Goal: Task Accomplishment & Management: Use online tool/utility

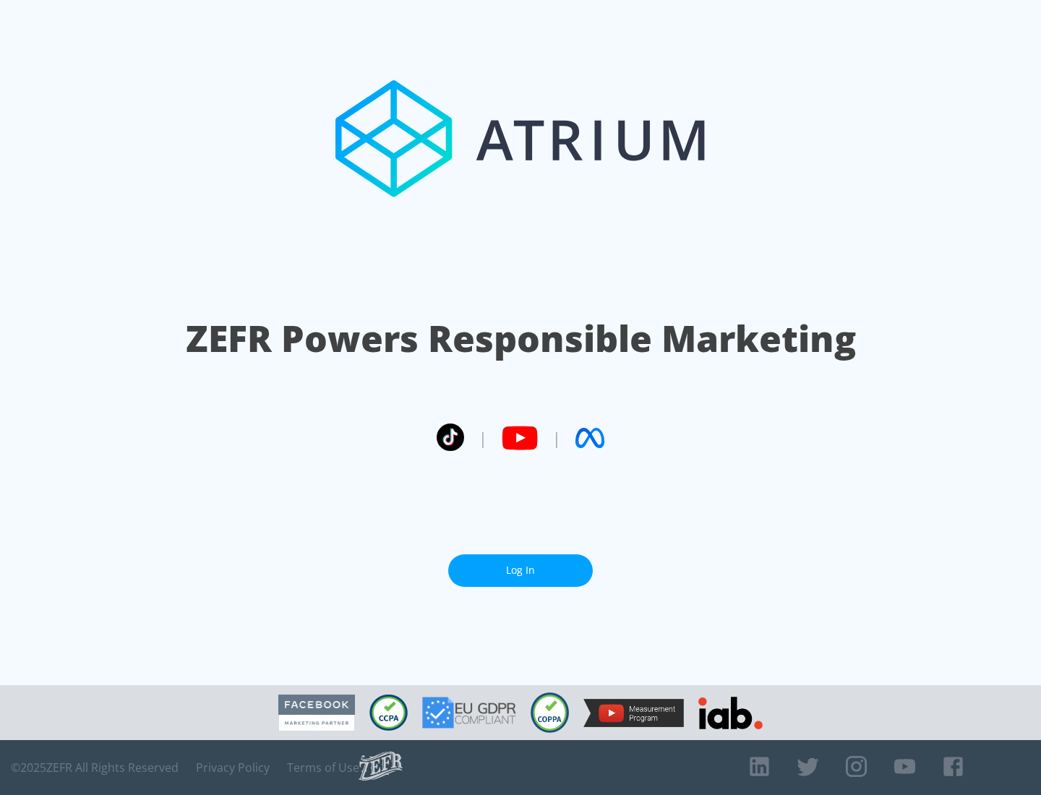
click at [520, 570] on link "Log In" at bounding box center [520, 570] width 145 height 33
